Goal: Information Seeking & Learning: Learn about a topic

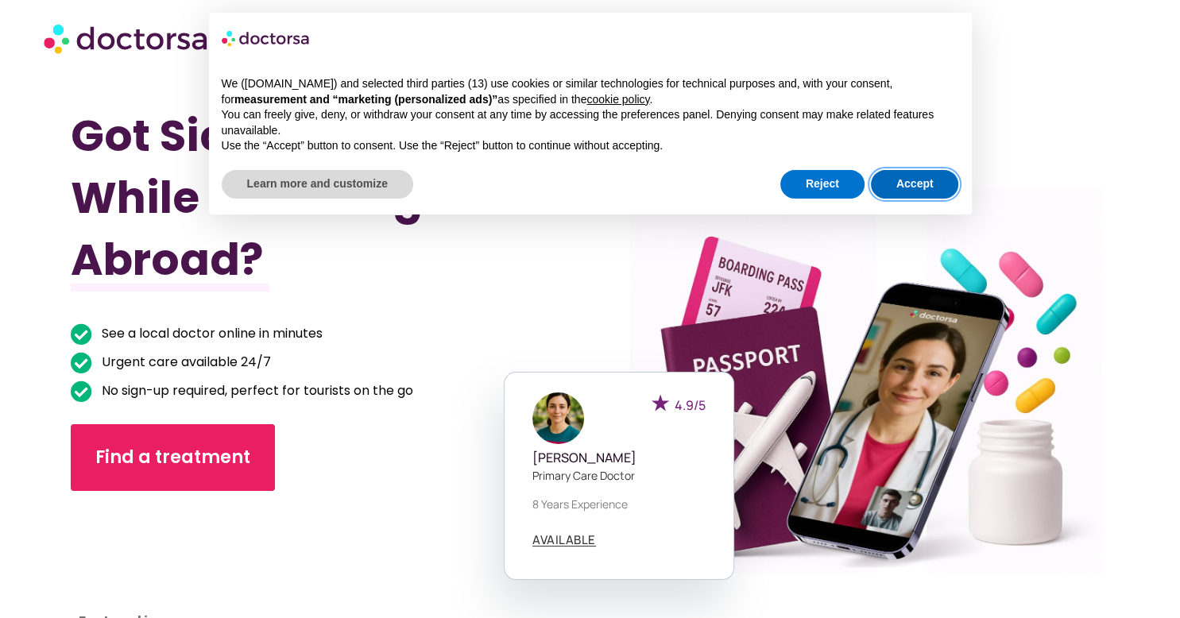
click at [909, 180] on button "Accept" at bounding box center [915, 184] width 88 height 29
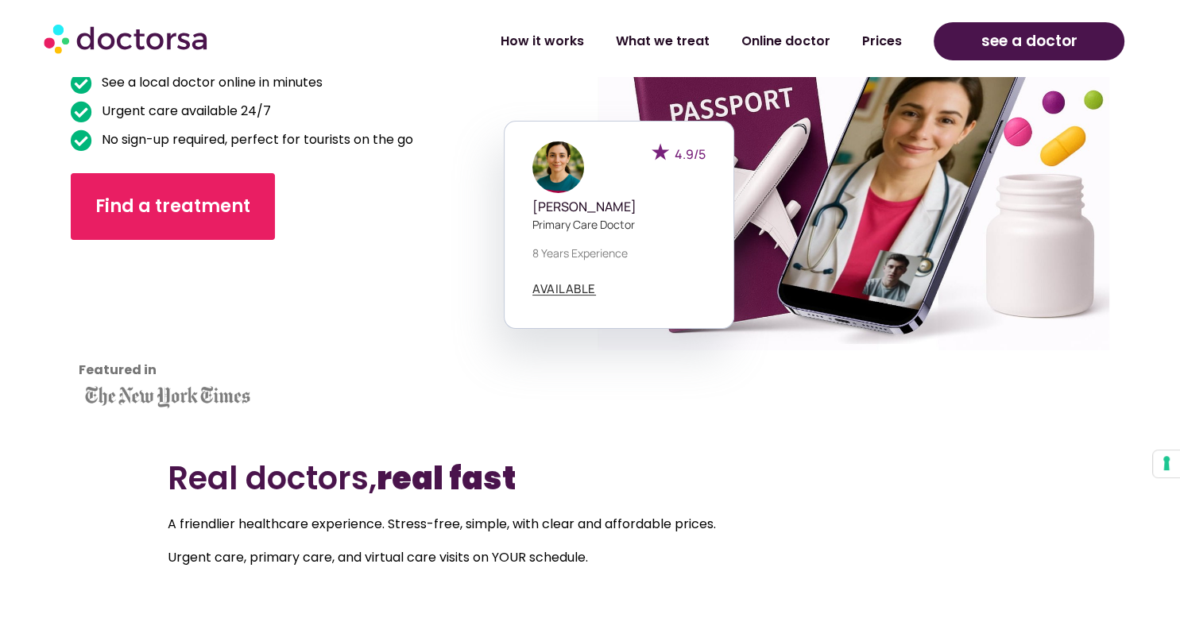
scroll to position [503, 0]
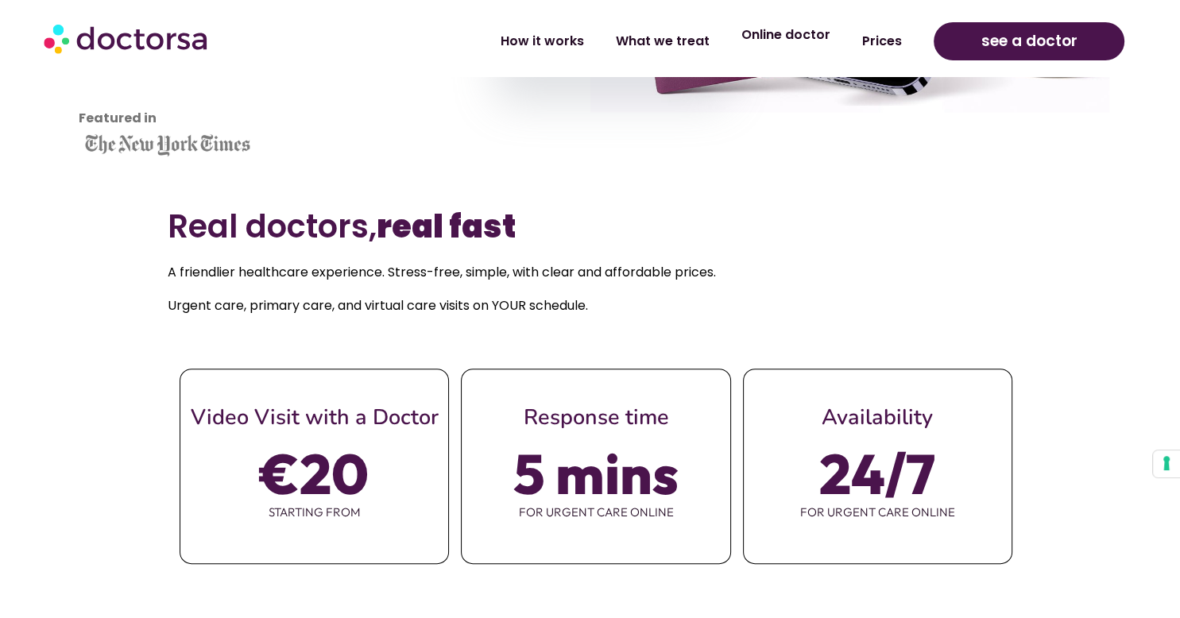
click at [789, 39] on link "Online doctor" at bounding box center [786, 35] width 121 height 37
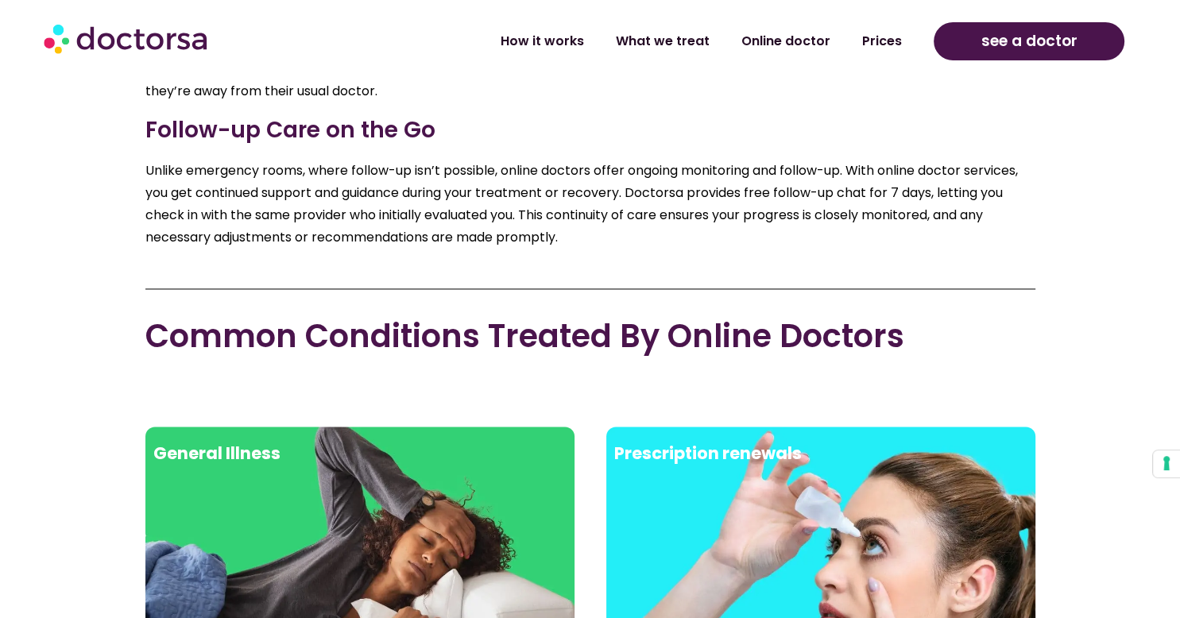
scroll to position [2433, 0]
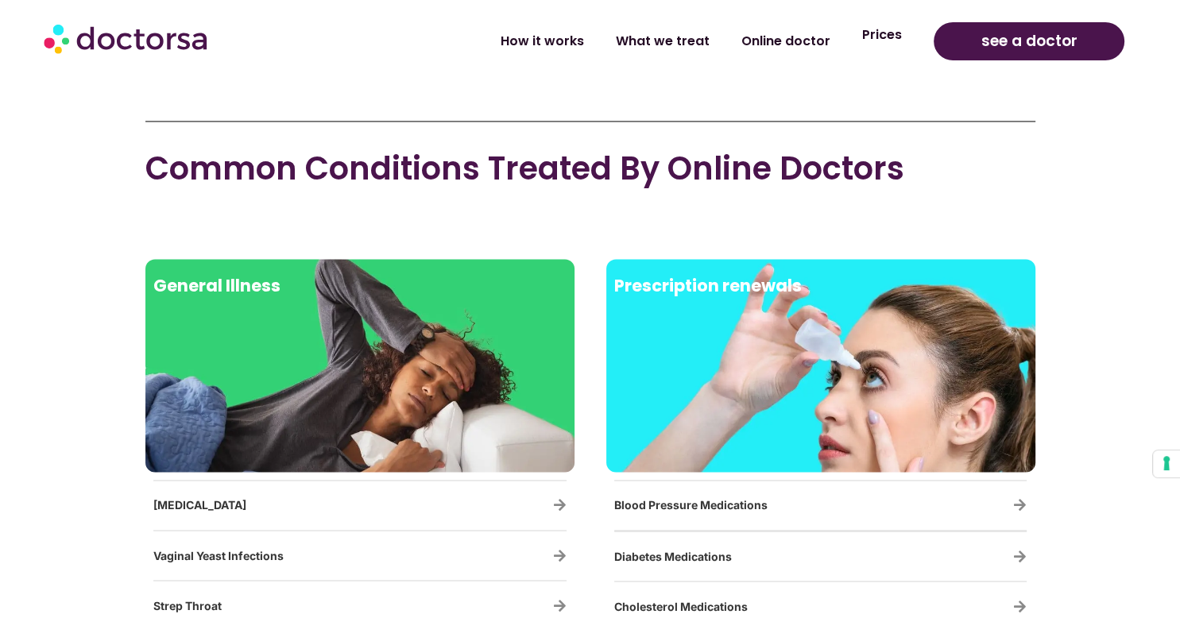
drag, startPoint x: 892, startPoint y: 46, endPoint x: 882, endPoint y: 52, distance: 12.1
click at [892, 46] on link "Prices" at bounding box center [882, 35] width 72 height 37
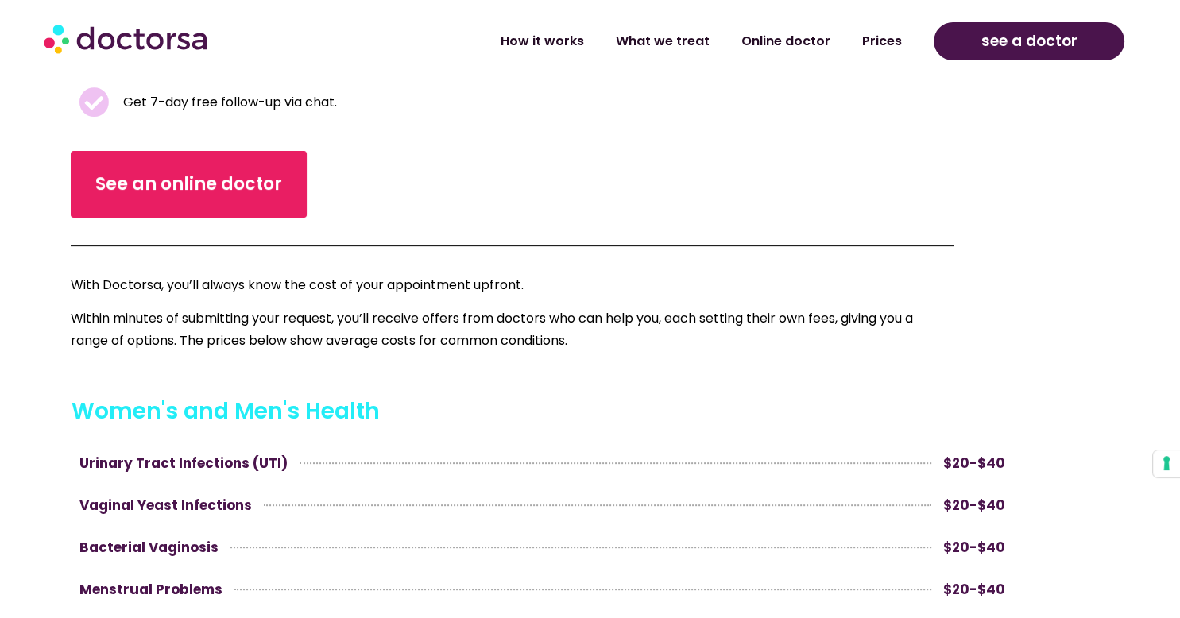
scroll to position [587, 0]
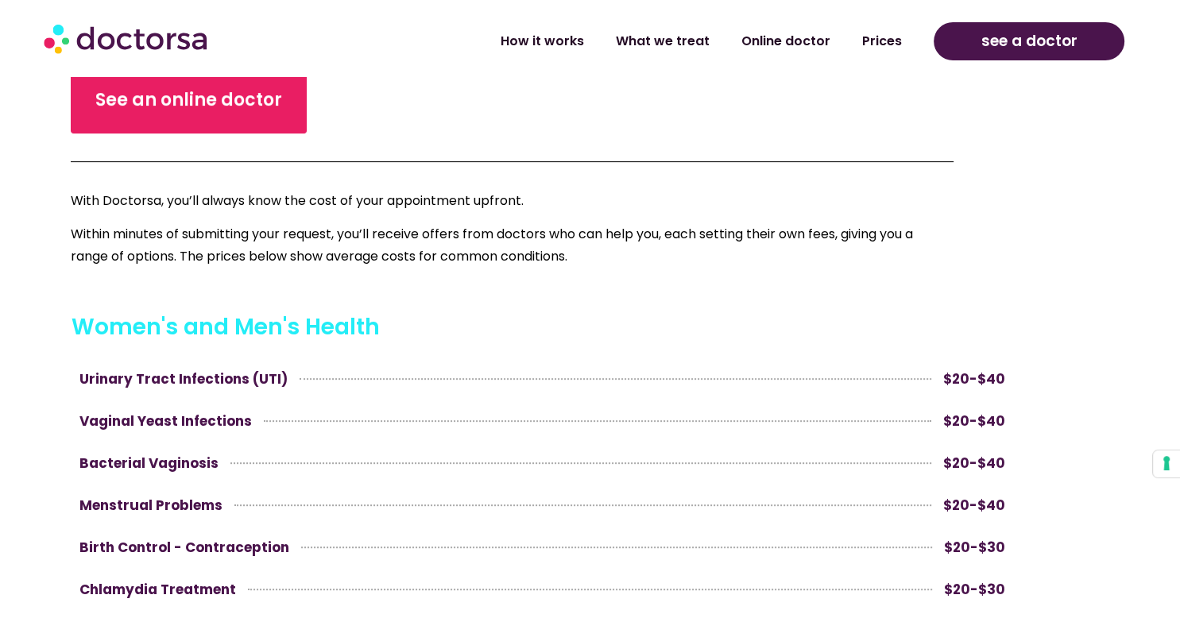
click at [163, 52] on img at bounding box center [127, 38] width 167 height 48
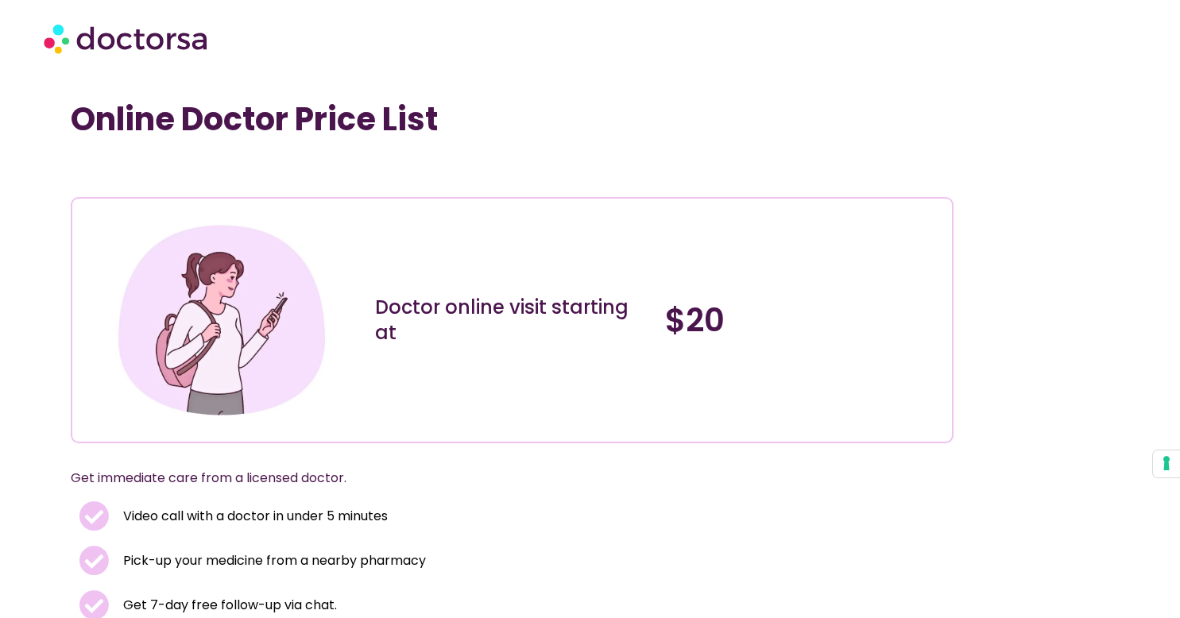
scroll to position [587, 0]
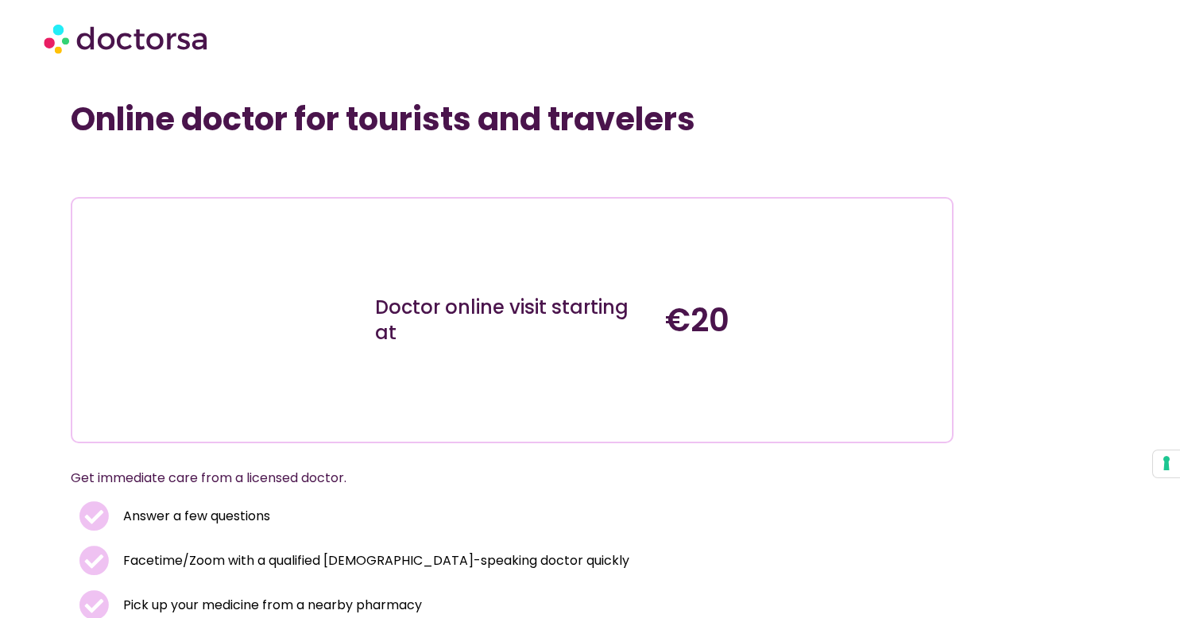
scroll to position [2433, 0]
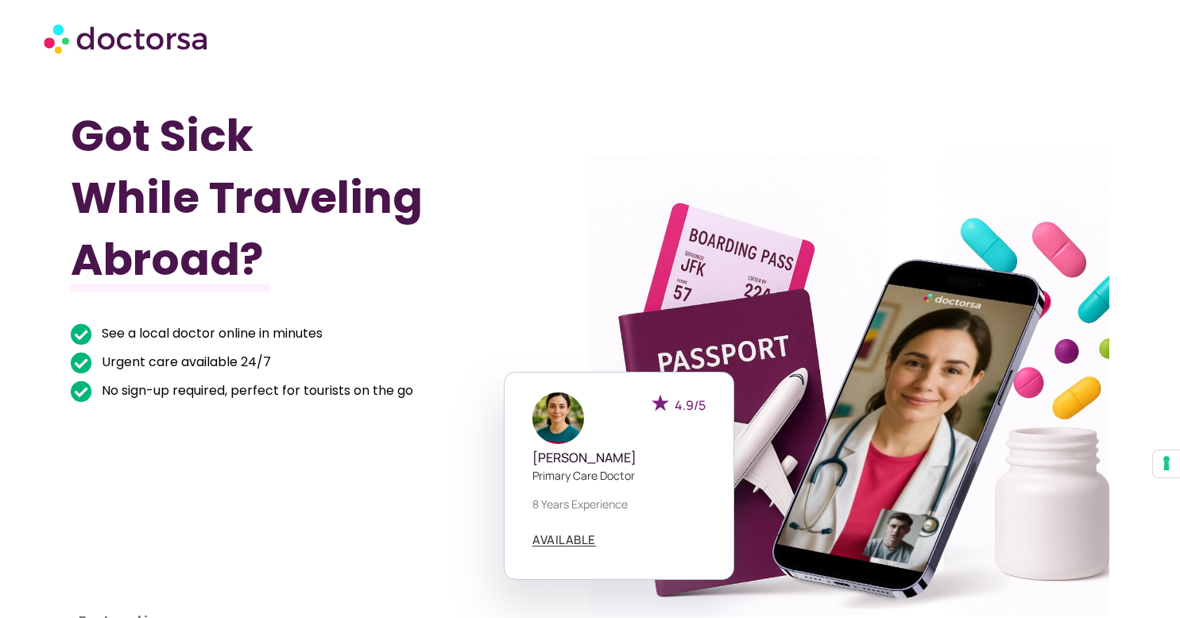
scroll to position [503, 0]
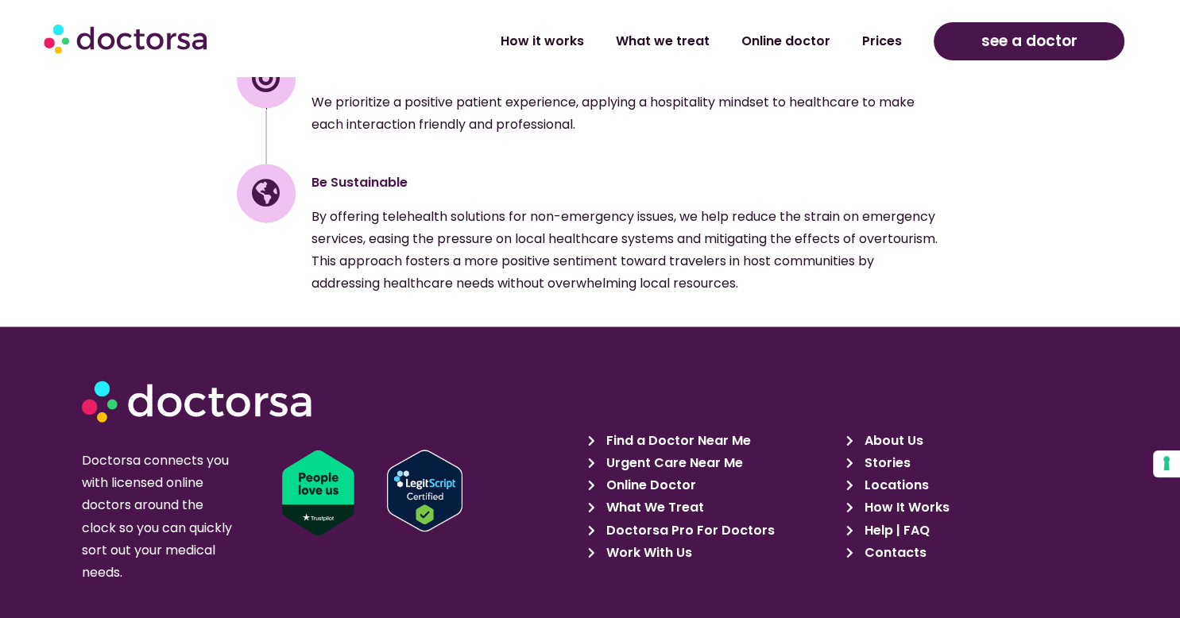
scroll to position [2518, 0]
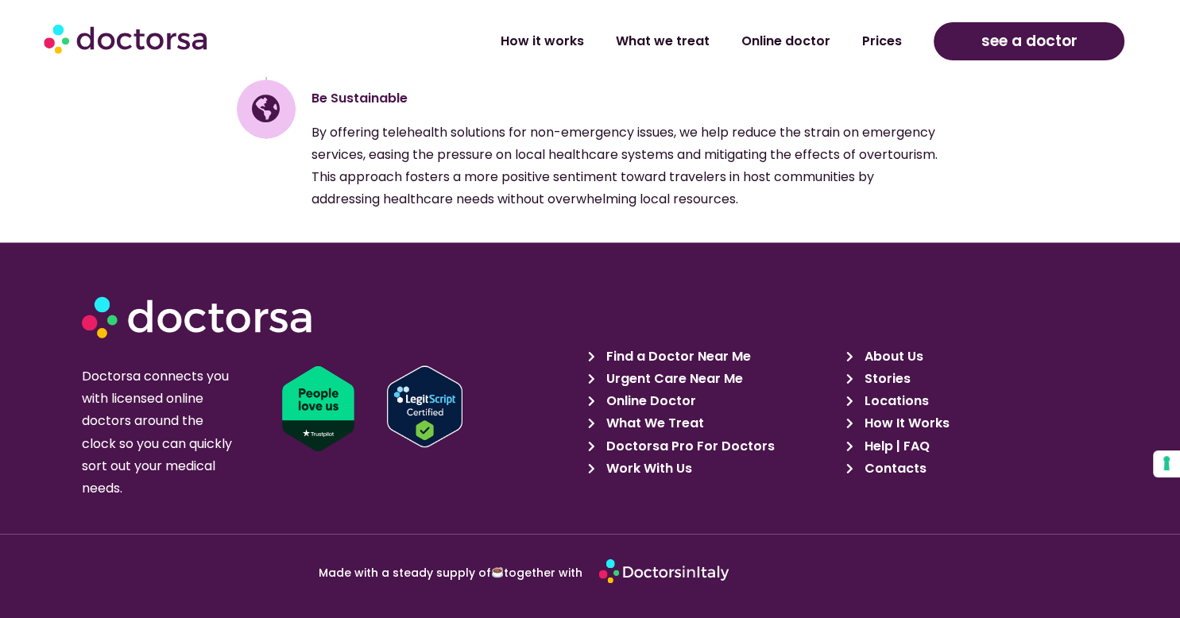
click at [648, 457] on span "Work With Us" at bounding box center [647, 468] width 90 height 22
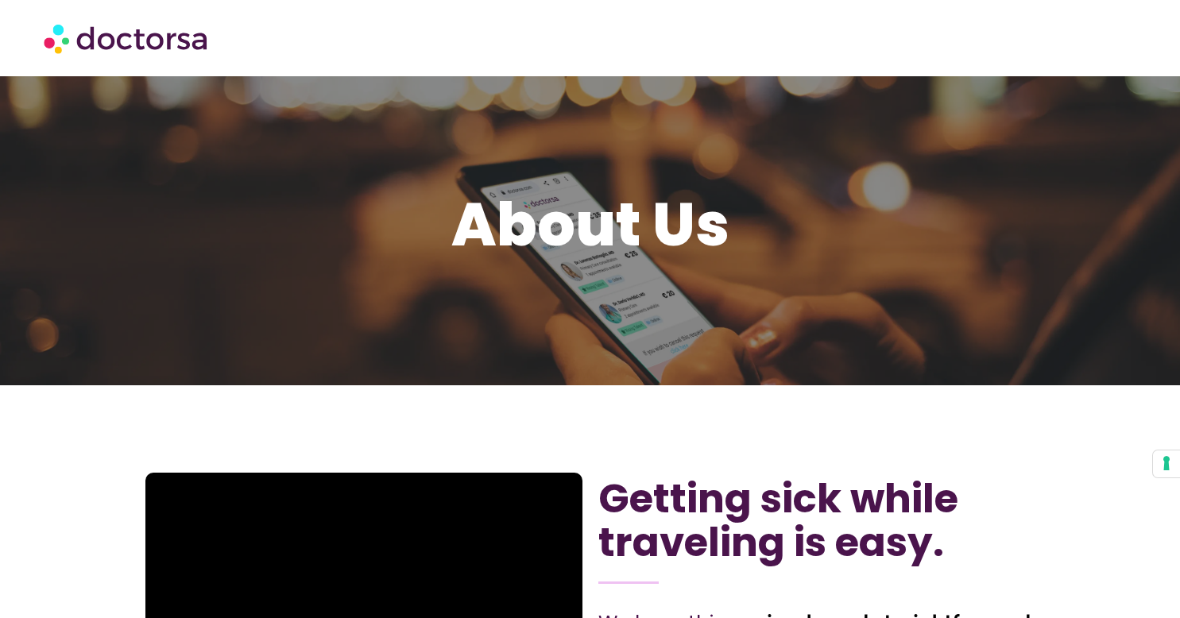
scroll to position [2601, 0]
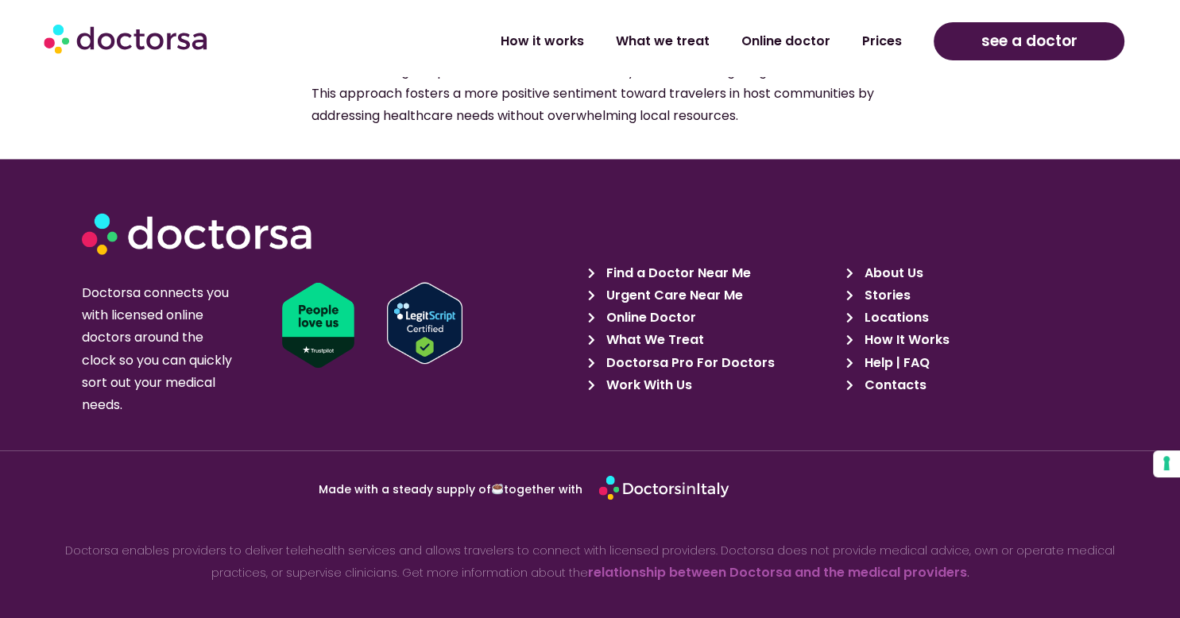
click at [651, 351] on span "Doctorsa Pro For Doctors" at bounding box center [688, 362] width 172 height 22
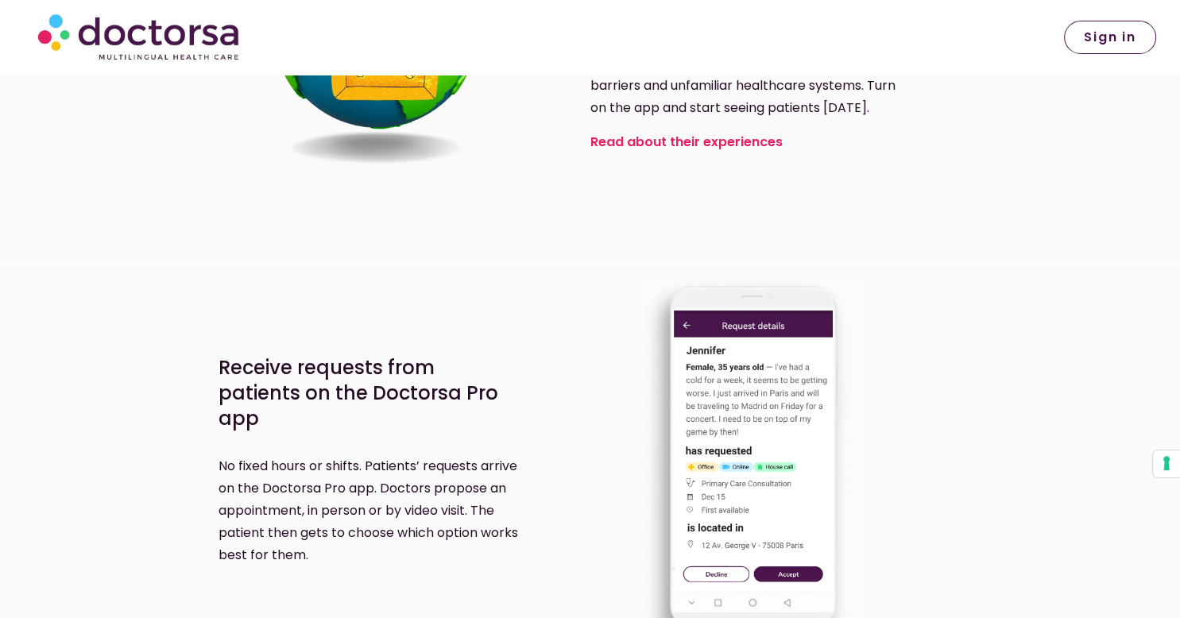
scroll to position [1090, 0]
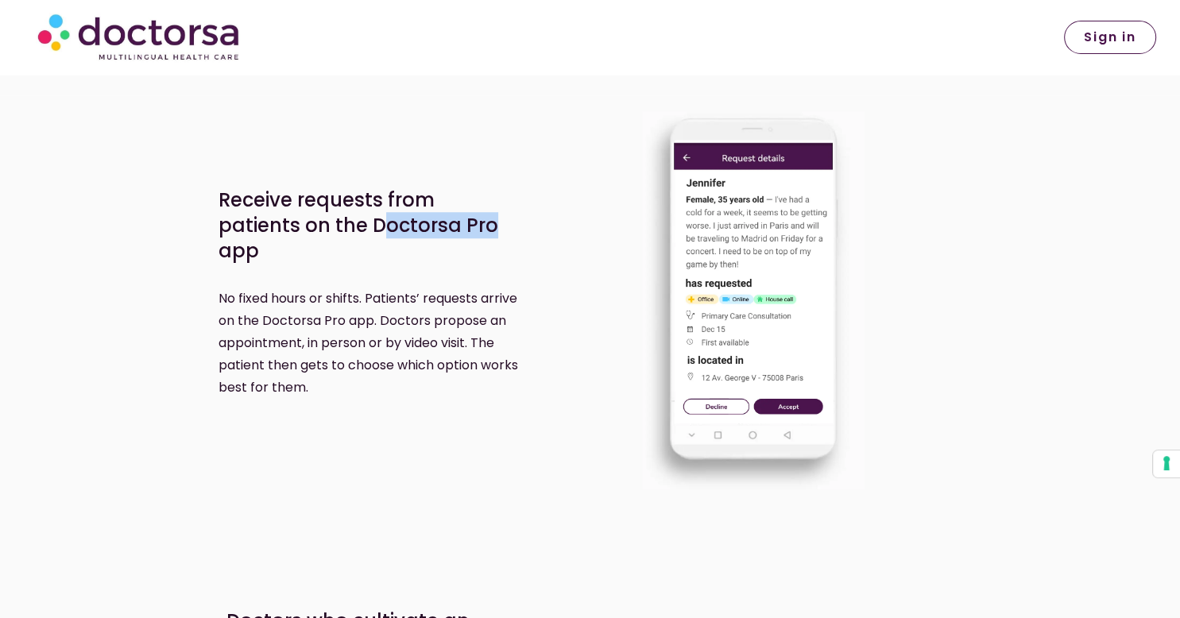
drag, startPoint x: 486, startPoint y: 224, endPoint x: 379, endPoint y: 227, distance: 106.5
click at [379, 227] on p "Receive requests from patients on the Doctorsa Pro app" at bounding box center [364, 226] width 291 height 76
click at [391, 217] on p "Receive requests from patients on the Doctorsa Pro app" at bounding box center [364, 226] width 291 height 76
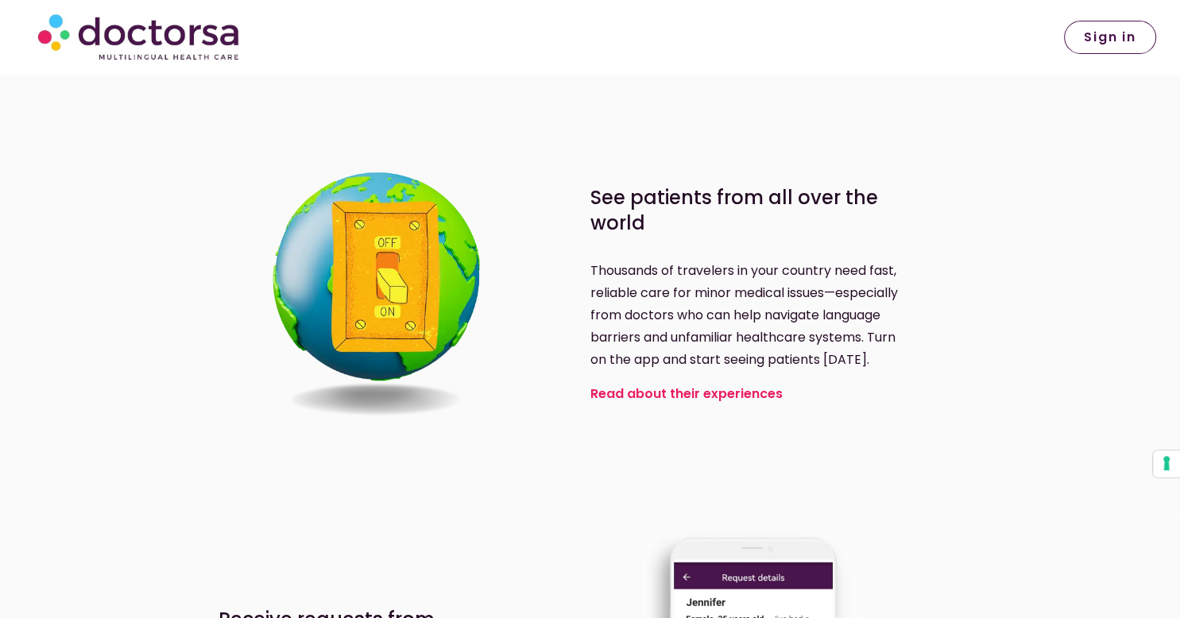
scroll to position [0, 0]
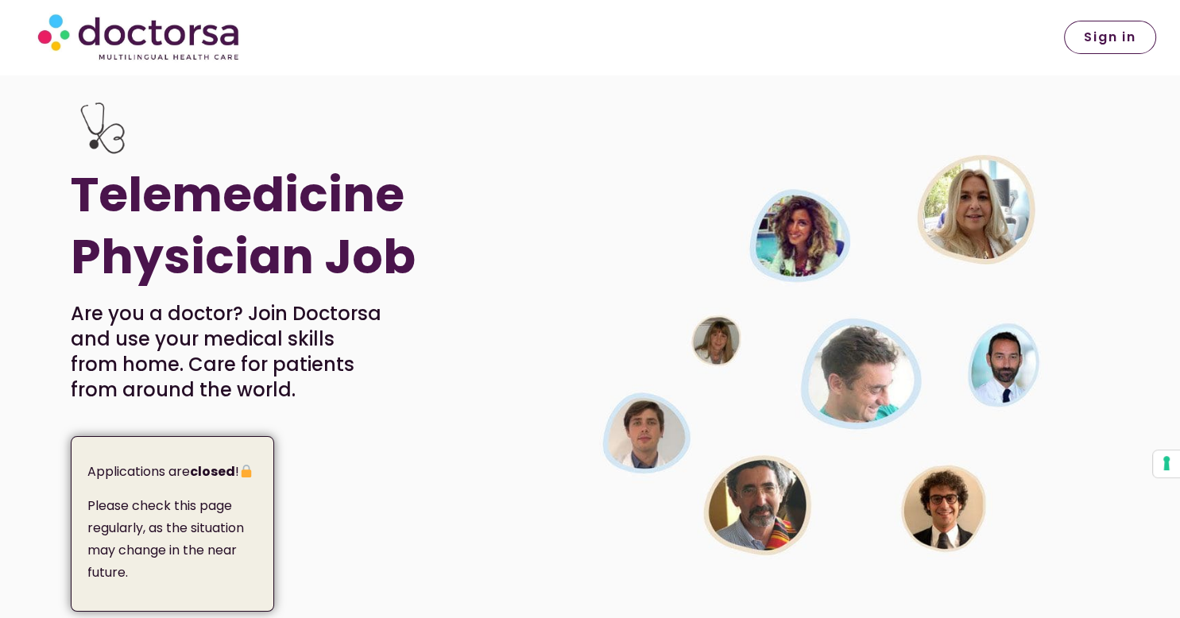
click at [17, 277] on section "Telemedicine Physician Job Are you a doctor? Join Doctorsa and use your medical…" at bounding box center [590, 353] width 1180 height 556
